Goal: Task Accomplishment & Management: Understand process/instructions

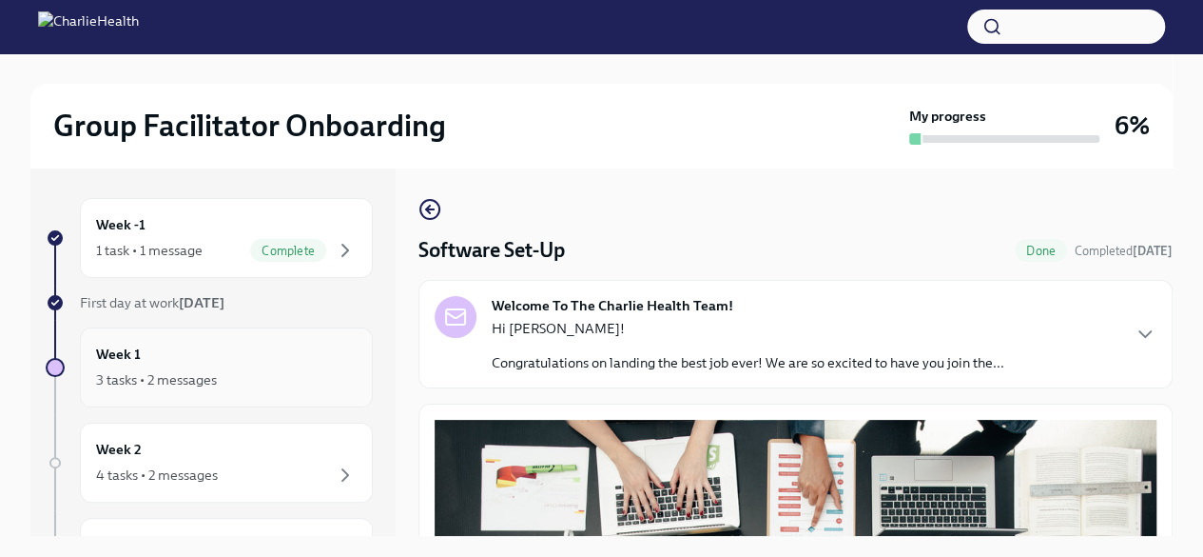
click at [166, 362] on div "Week 1 3 tasks • 2 messages" at bounding box center [226, 367] width 261 height 48
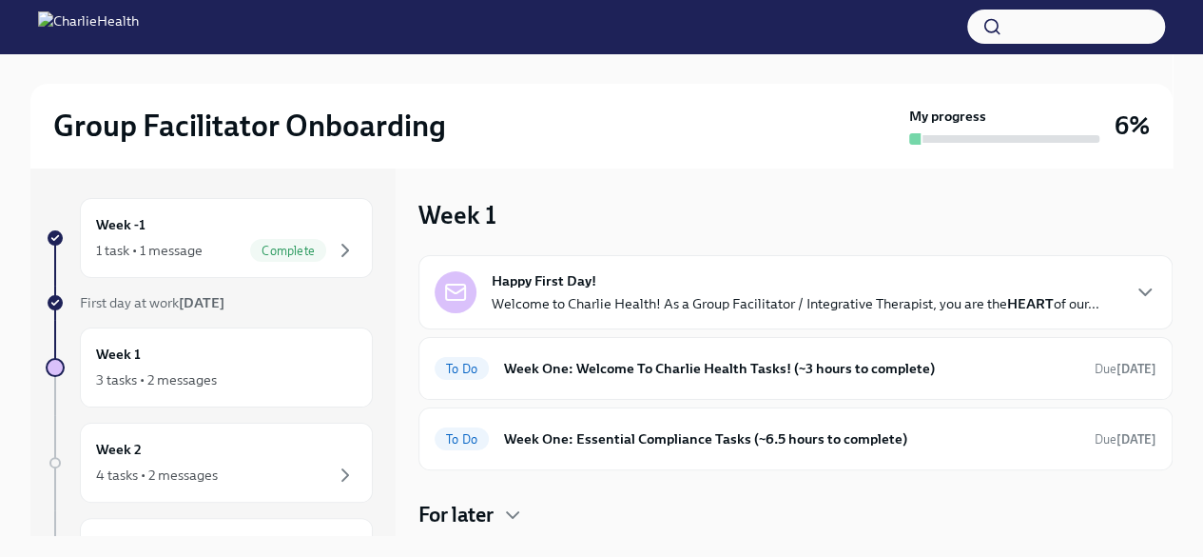
click at [791, 302] on p "Welcome to Charlie Health! As a Group Facilitator / Integrative Therapist, you …" at bounding box center [796, 303] width 608 height 19
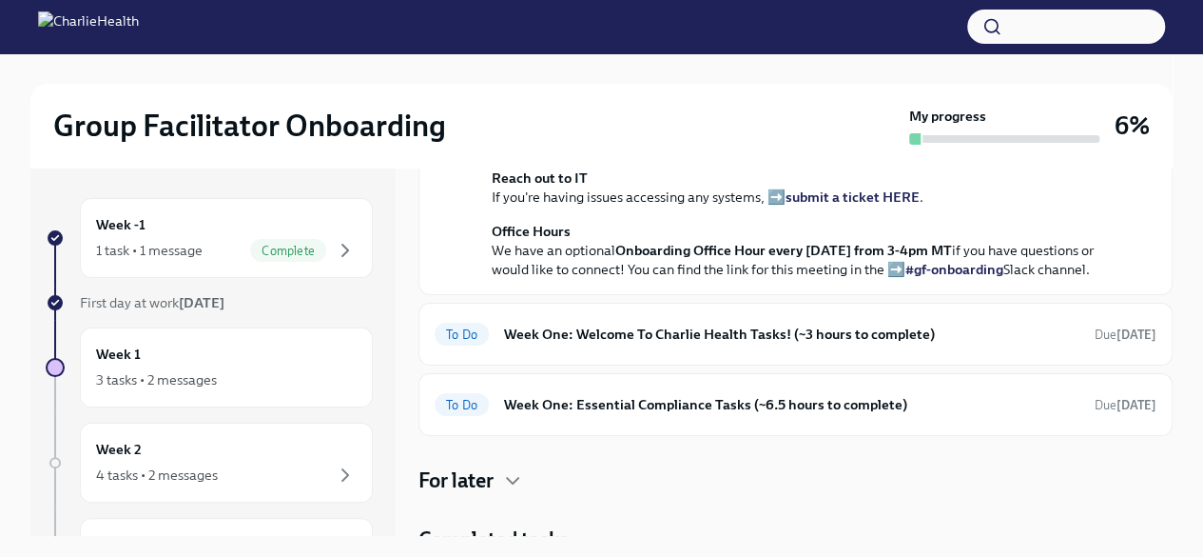
scroll to position [561, 0]
click at [785, 9] on strong "view the FULL onboarding plan HERE" at bounding box center [772, -1] width 236 height 17
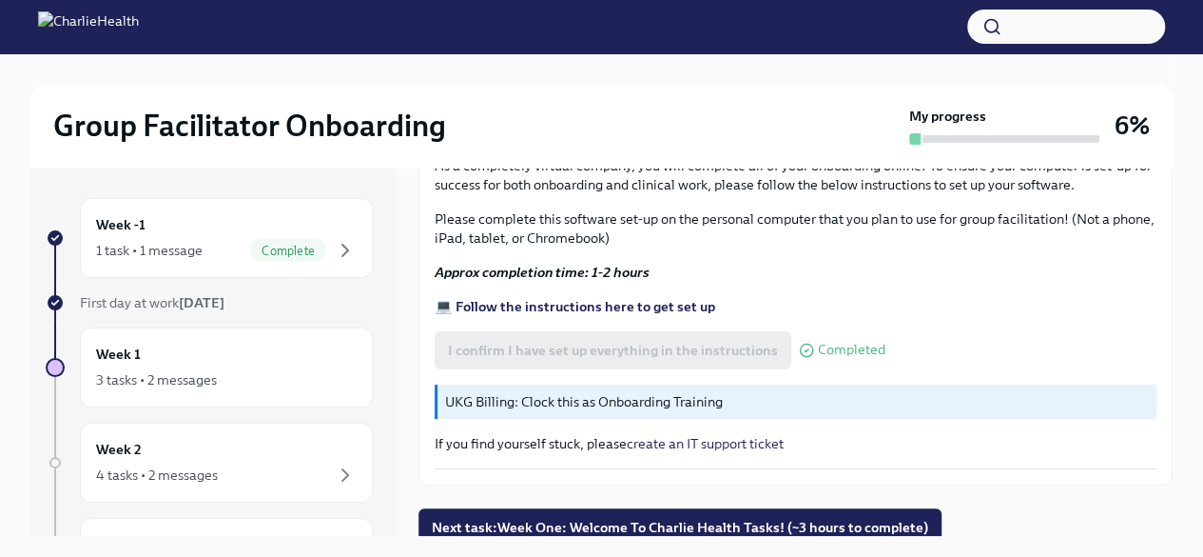
scroll to position [32, 0]
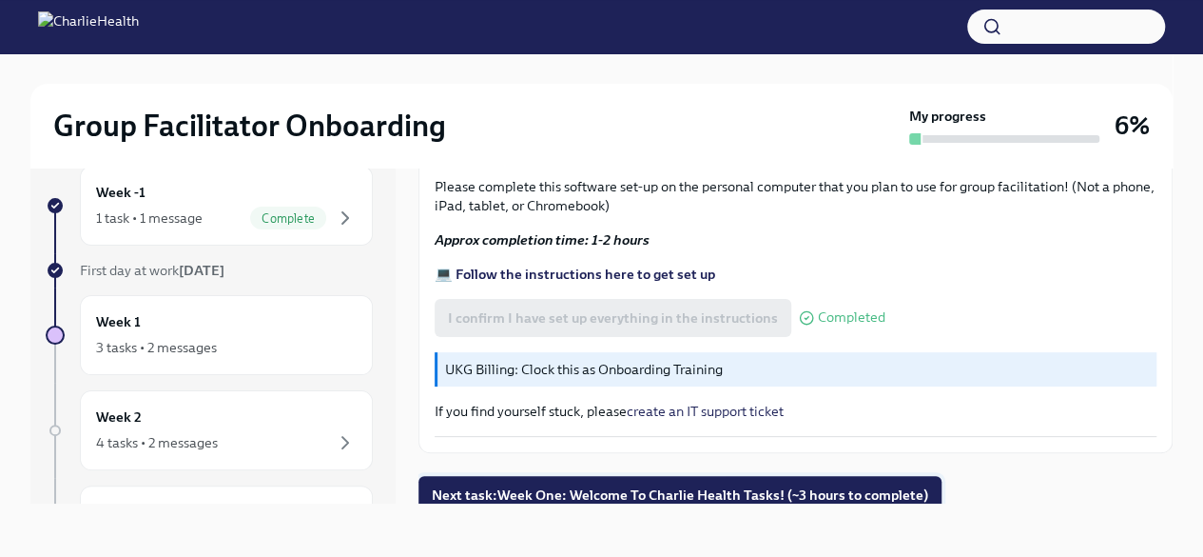
click at [664, 476] on button "Next task : Week One: Welcome To Charlie Health Tasks! (~3 hours to complete)" at bounding box center [680, 495] width 523 height 38
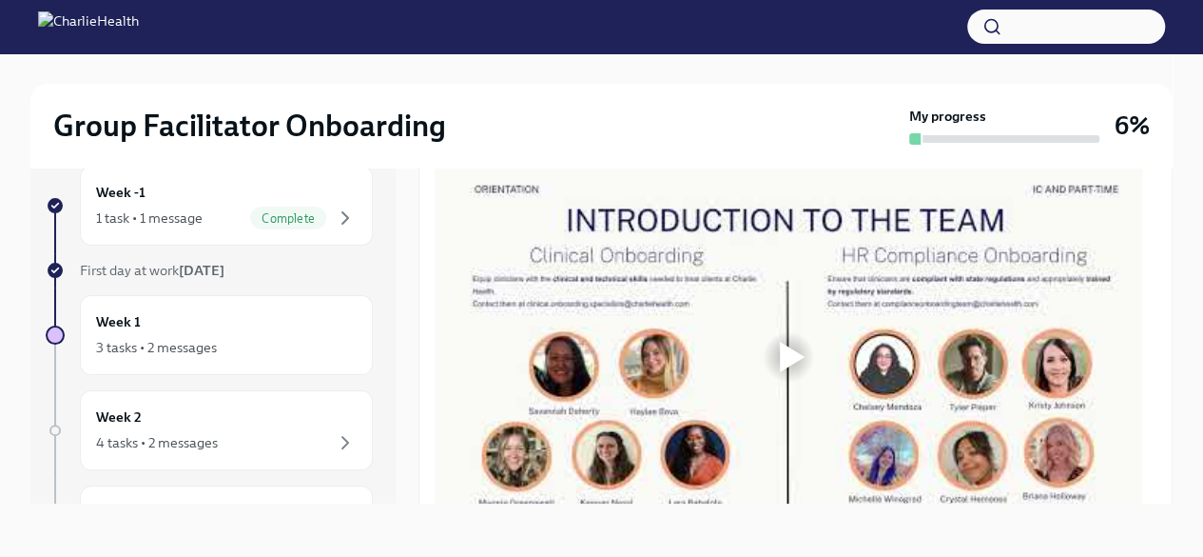
scroll to position [916, 0]
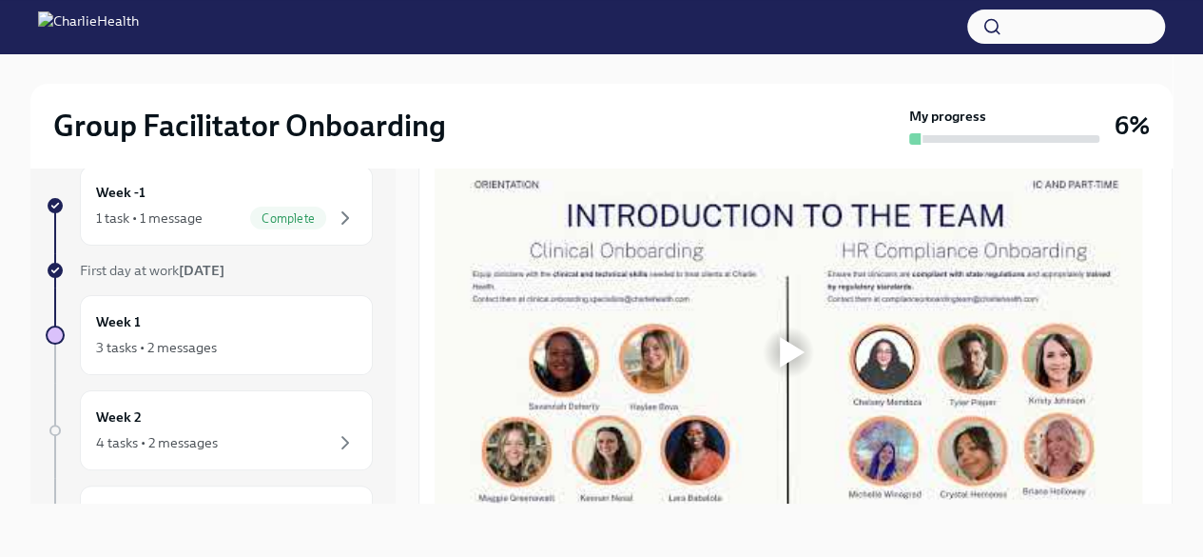
click at [794, 362] on div at bounding box center [792, 352] width 25 height 30
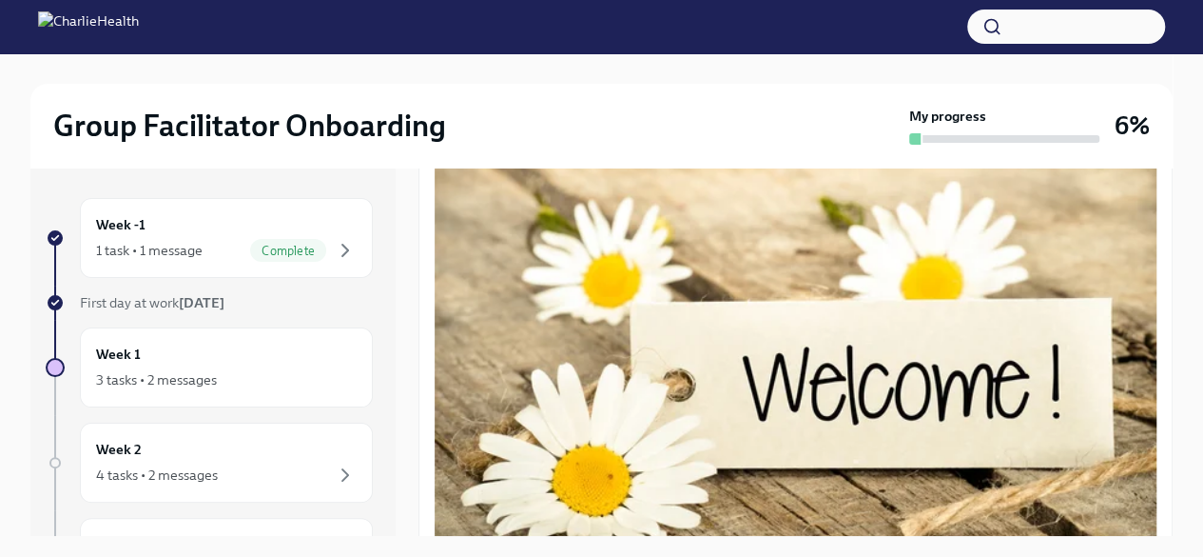
scroll to position [257, 0]
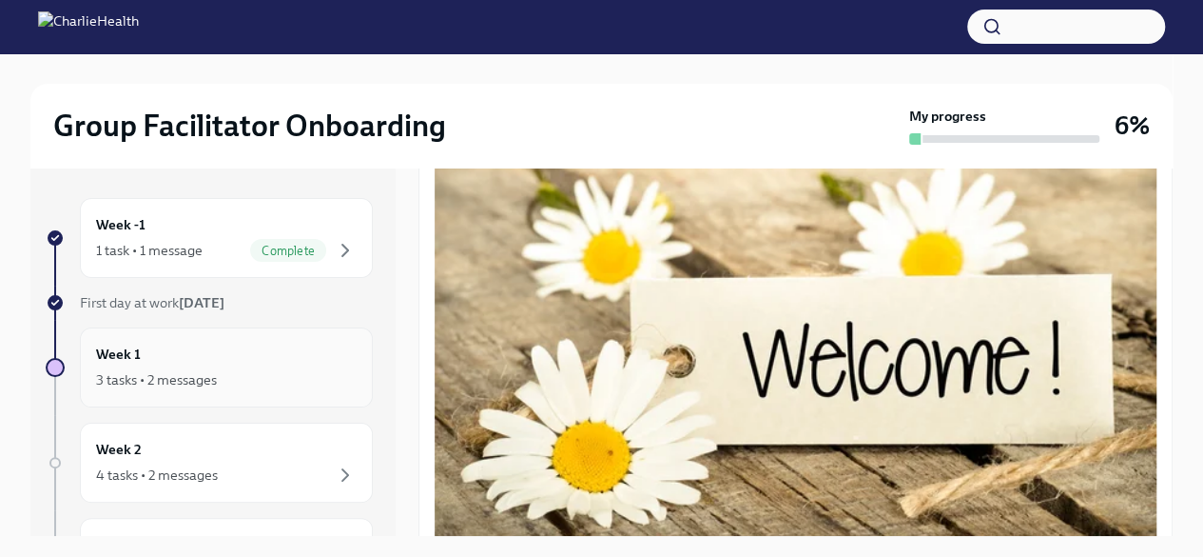
click at [111, 384] on div "3 tasks • 2 messages" at bounding box center [156, 379] width 121 height 19
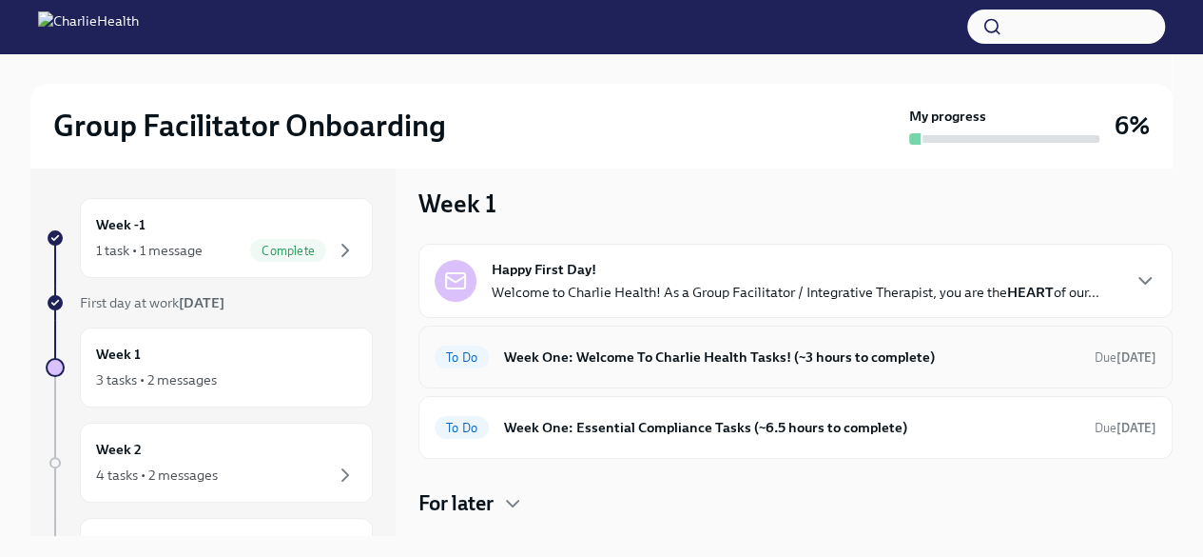
scroll to position [8, 0]
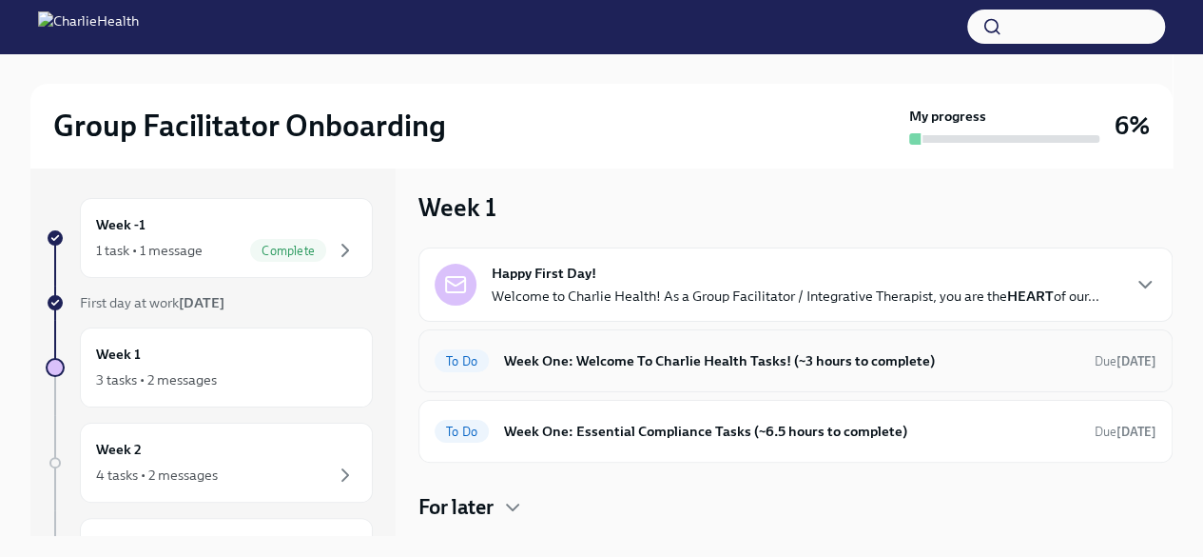
click at [638, 359] on h6 "Week One: Welcome To Charlie Health Tasks! (~3 hours to complete)" at bounding box center [792, 360] width 576 height 21
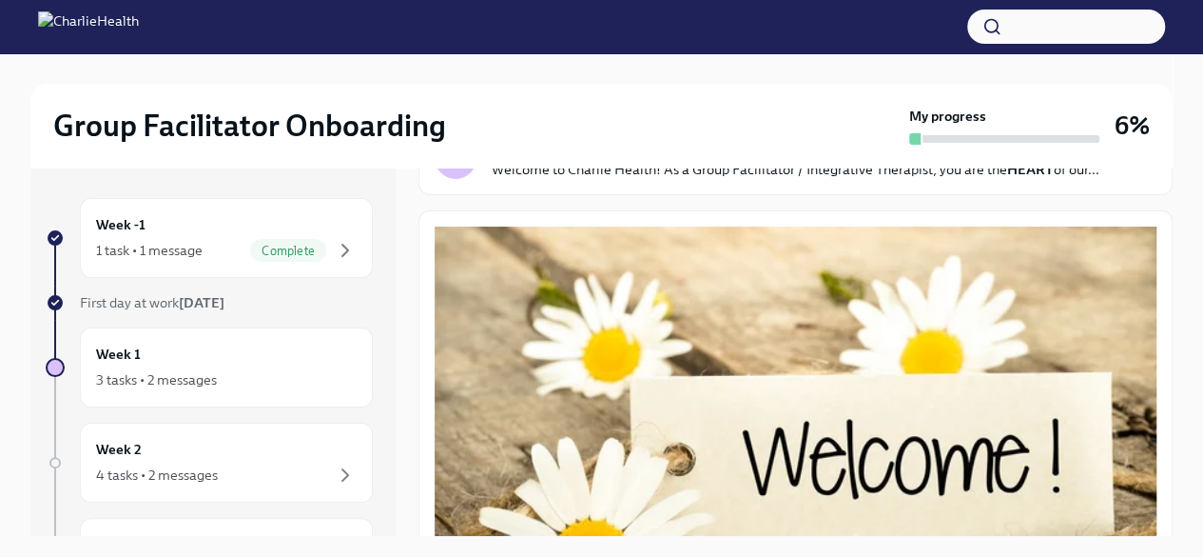
scroll to position [158, 0]
click at [216, 400] on div "Week 1 3 tasks • 2 messages" at bounding box center [226, 367] width 293 height 80
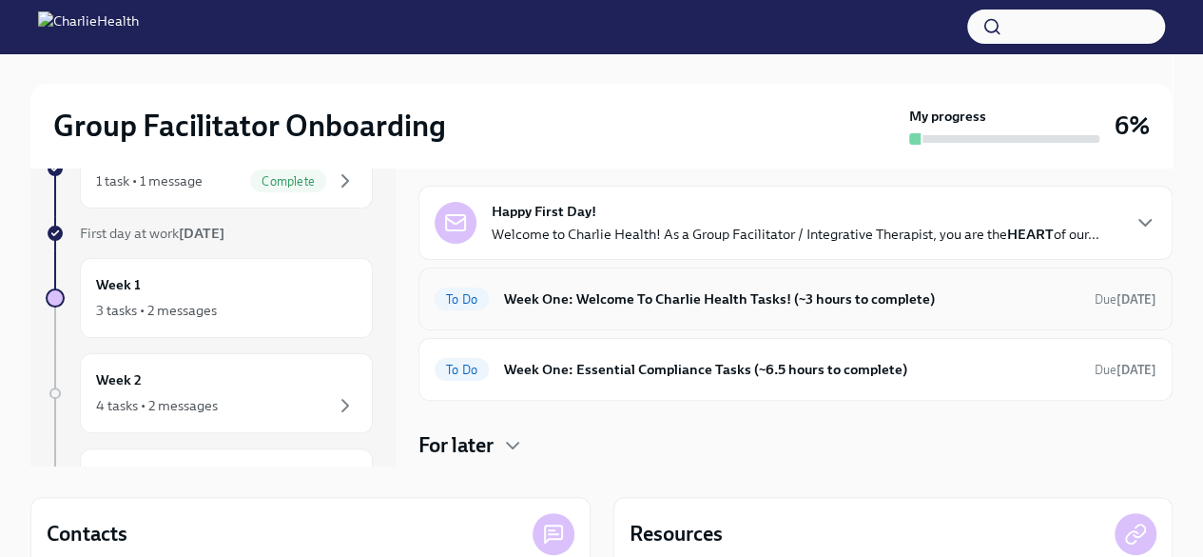
scroll to position [67, 0]
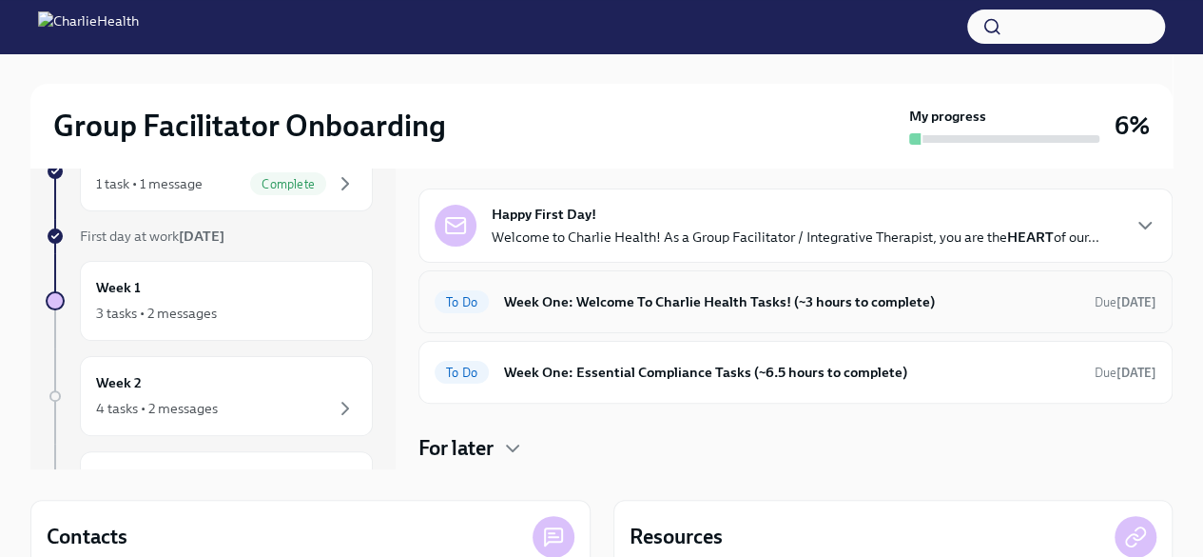
click at [465, 302] on span "To Do" at bounding box center [462, 302] width 54 height 14
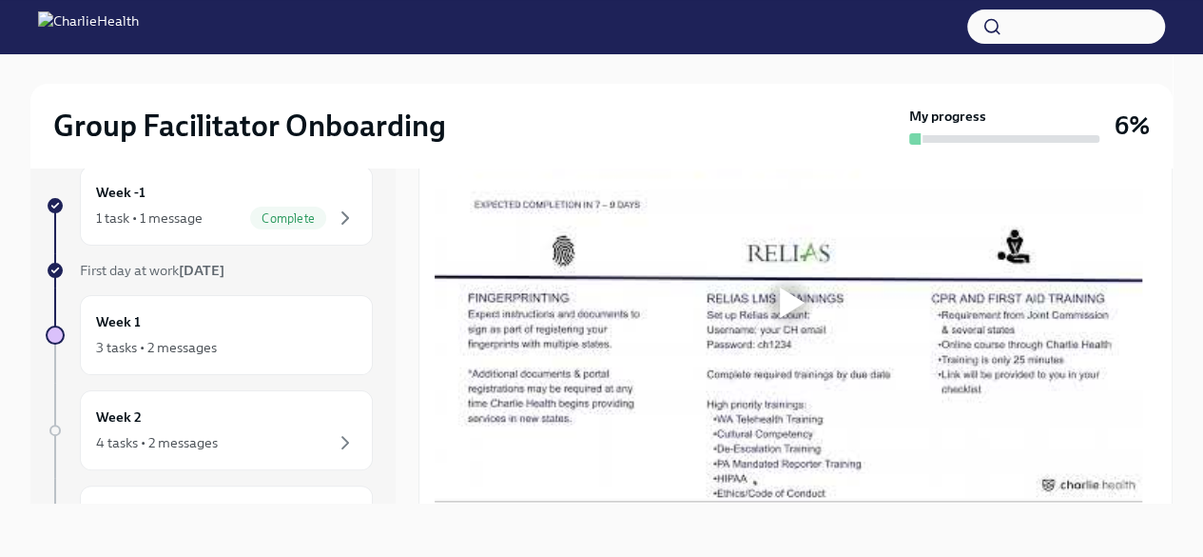
scroll to position [1367, 0]
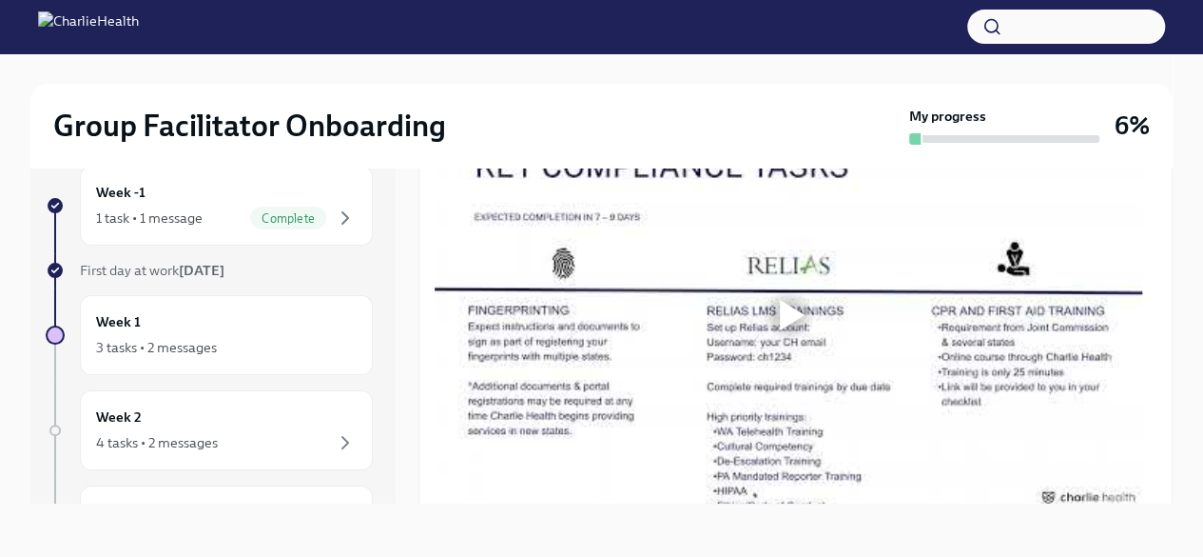
click at [780, 323] on div at bounding box center [792, 315] width 25 height 30
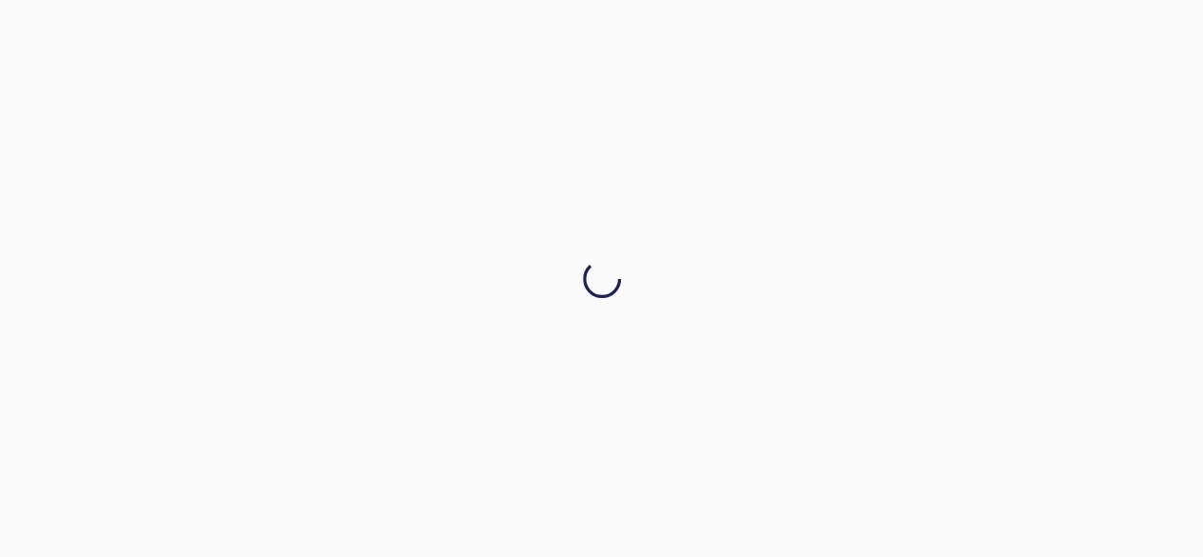
scroll to position [0, 0]
